Goal: Go to known website: Access a specific website the user already knows

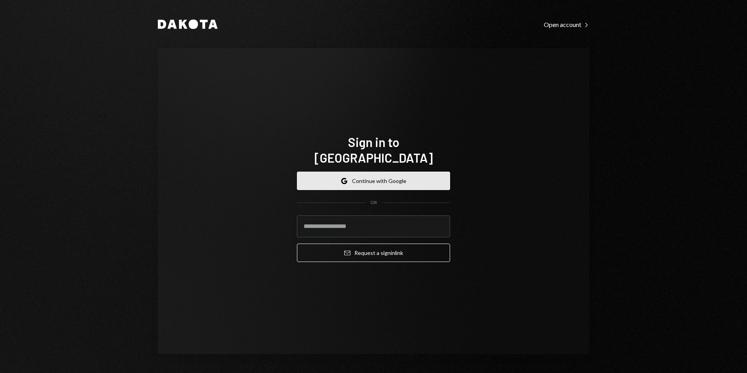
click at [369, 172] on button "Google Continue with Google" at bounding box center [373, 180] width 153 height 18
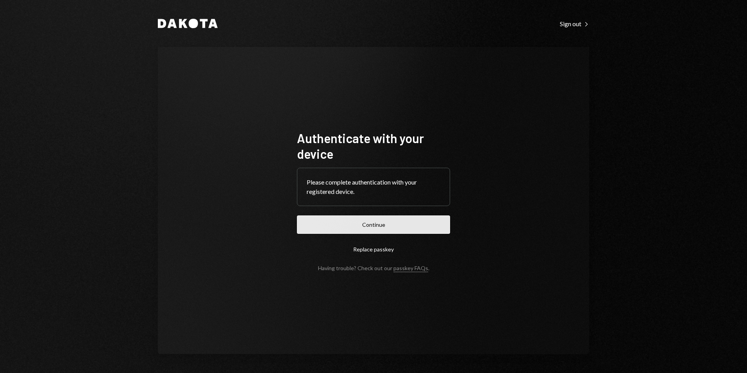
click at [427, 221] on button "Continue" at bounding box center [373, 224] width 153 height 18
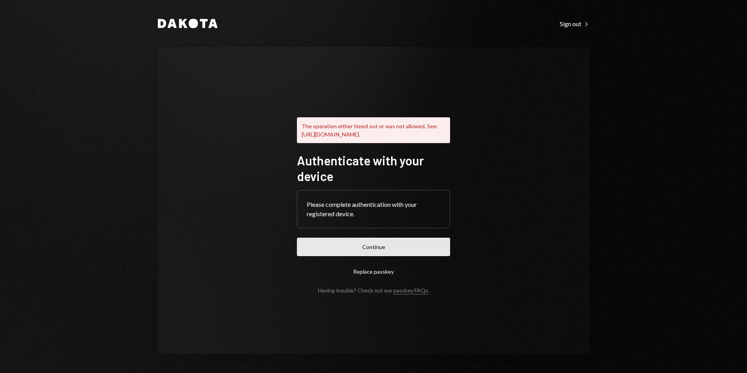
click at [370, 254] on button "Continue" at bounding box center [373, 247] width 153 height 18
click at [363, 249] on button "Continue" at bounding box center [373, 247] width 153 height 18
click at [402, 244] on button "Continue" at bounding box center [373, 247] width 153 height 18
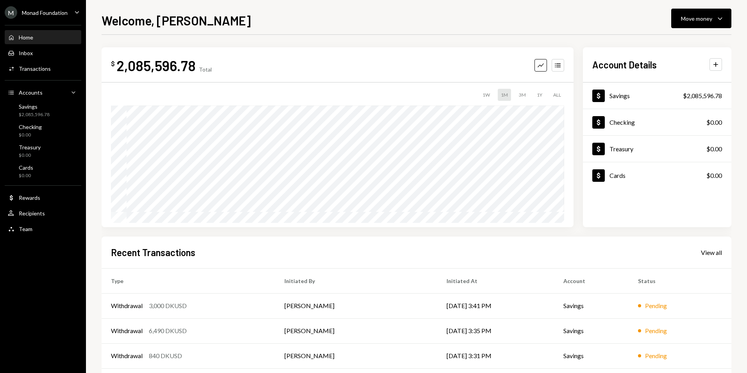
click at [45, 8] on div "M Monad Foundation" at bounding box center [36, 12] width 63 height 13
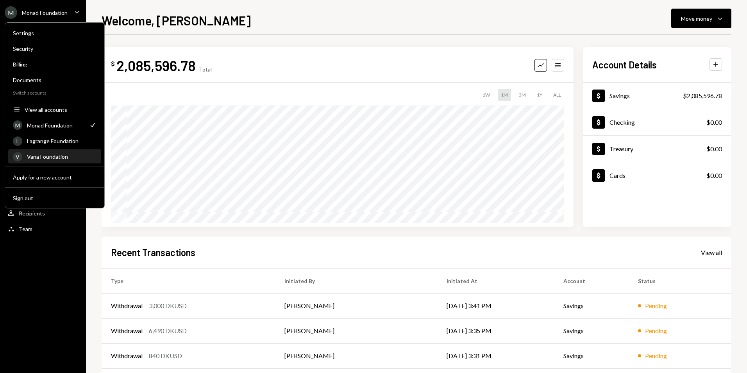
click at [61, 154] on div "Vana Foundation" at bounding box center [62, 156] width 70 height 7
